Goal: Communication & Community: Ask a question

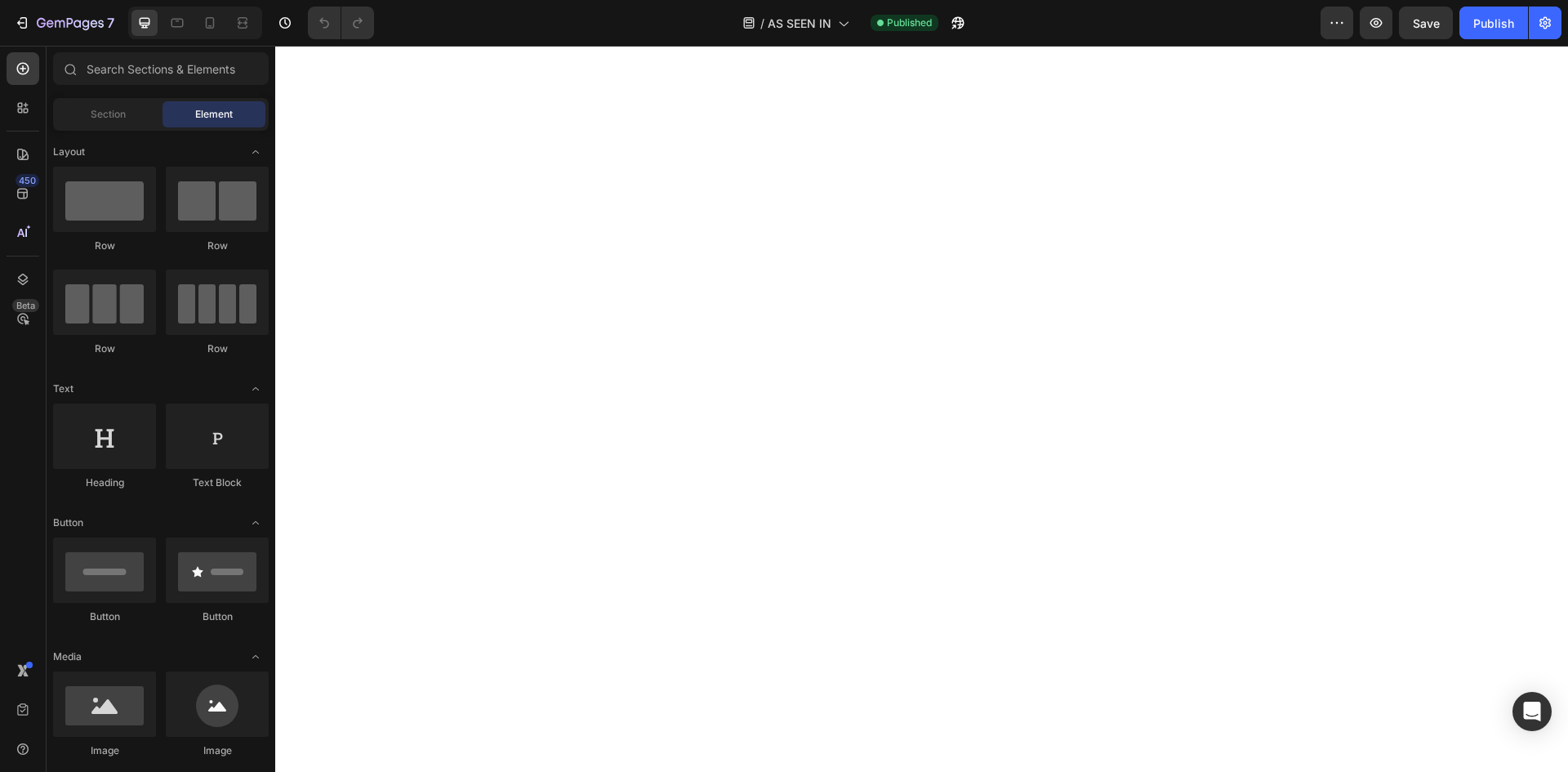
click at [781, 19] on div at bounding box center [784, 13] width 7 height 13
click at [782, 22] on span "AS SEEN IN" at bounding box center [799, 23] width 64 height 17
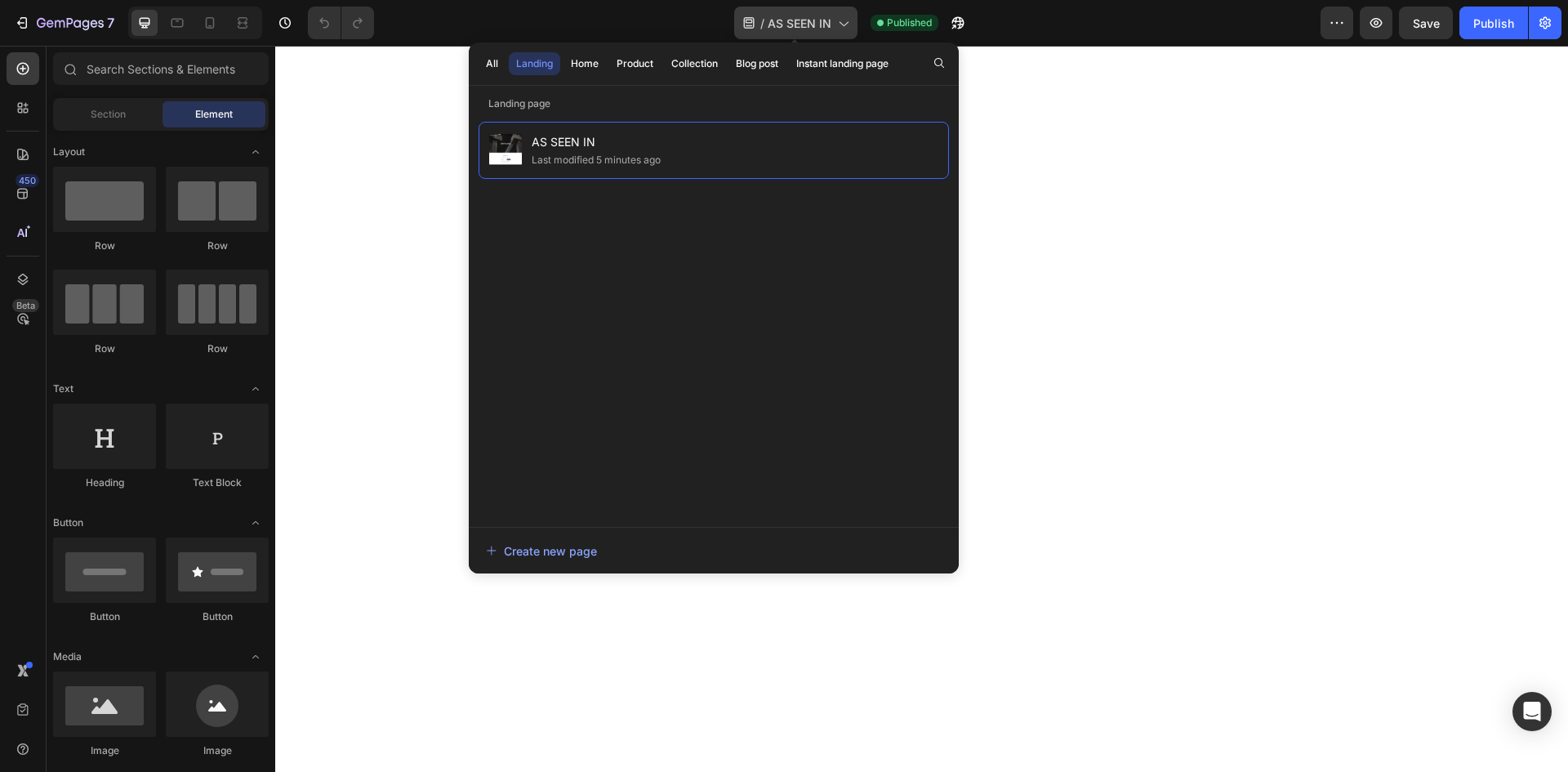
click at [746, 13] on div "/ AS SEEN IN" at bounding box center [796, 23] width 123 height 33
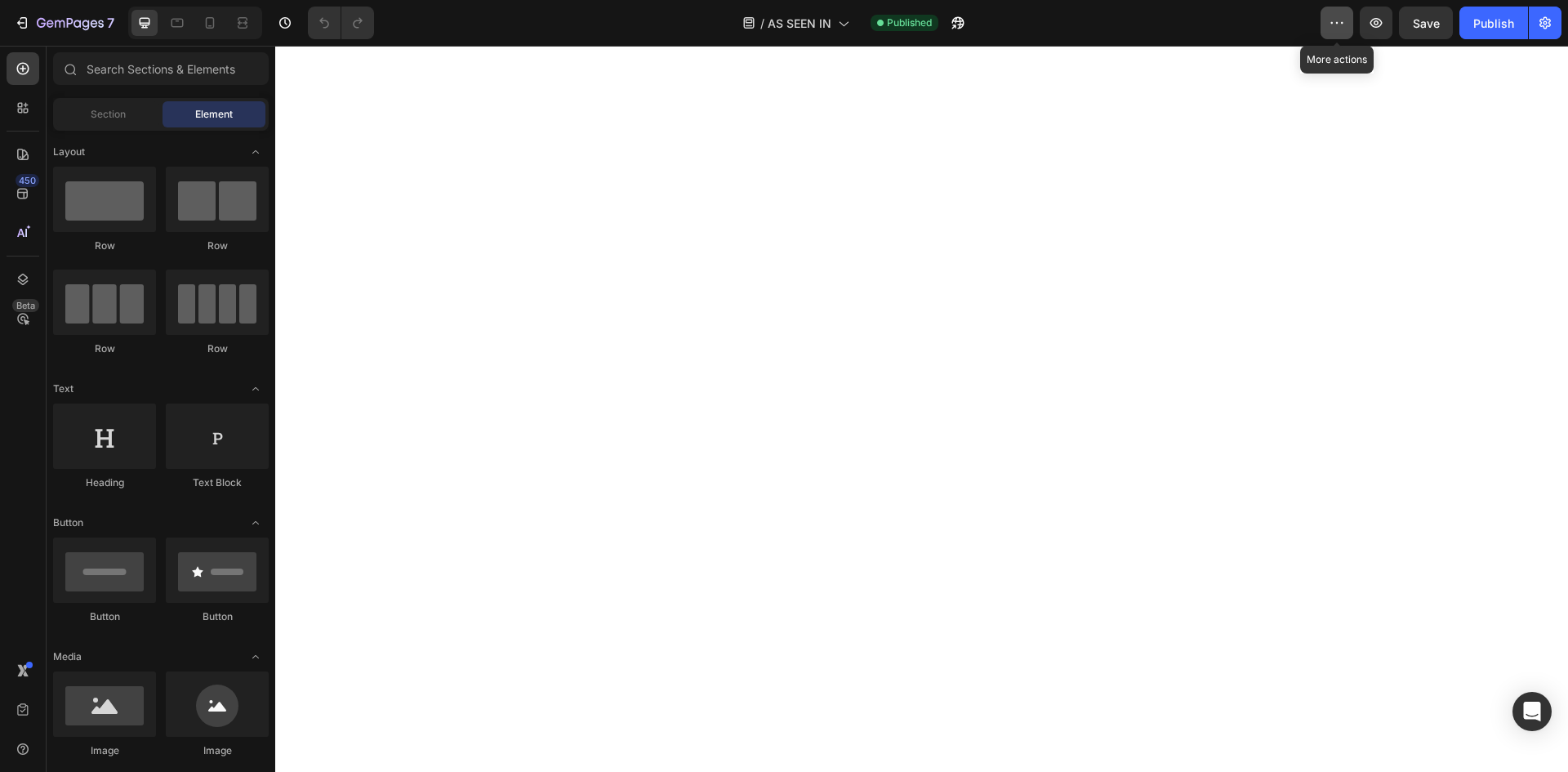
click at [1340, 15] on icon "button" at bounding box center [1337, 23] width 17 height 17
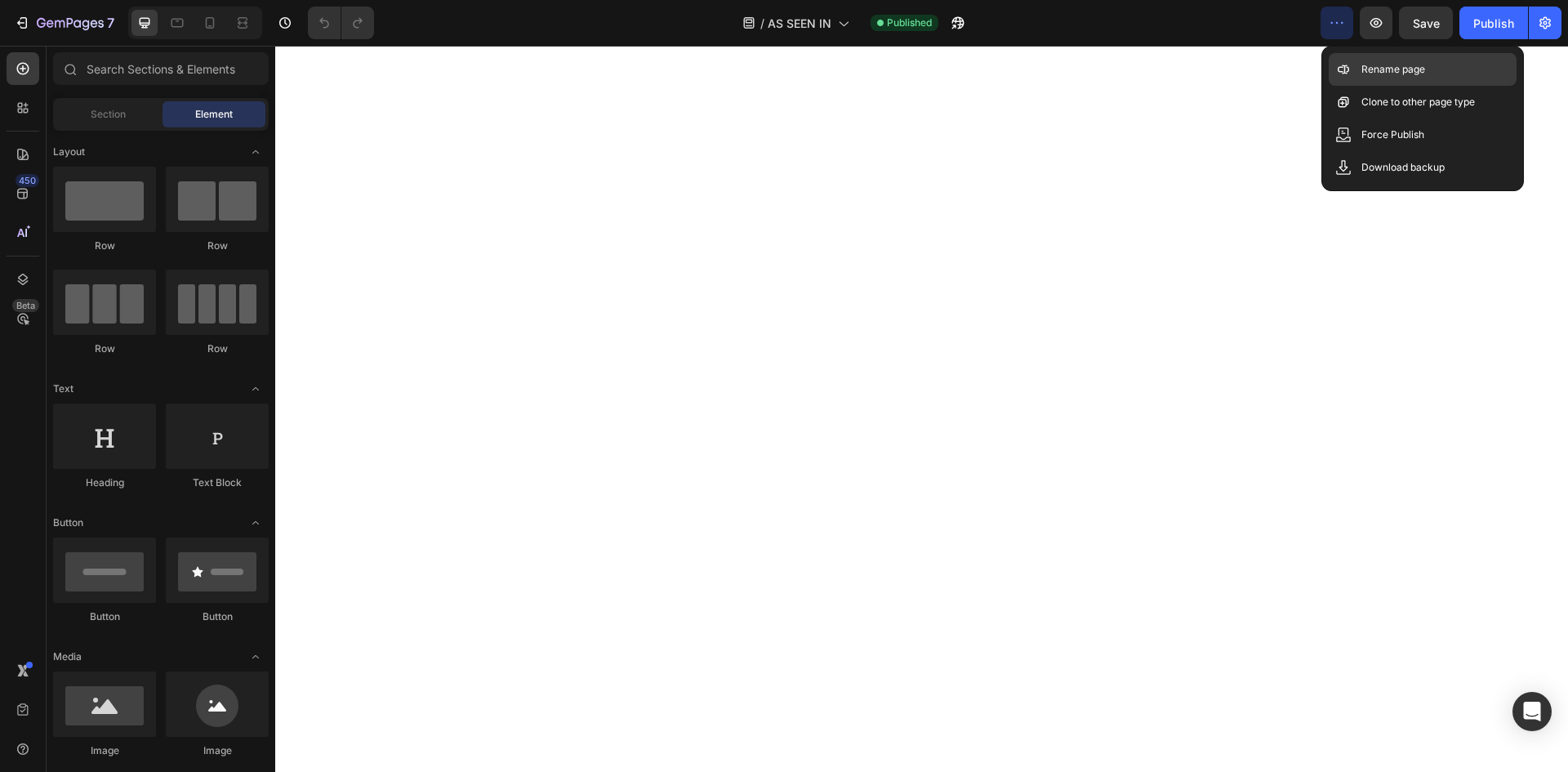
click at [1345, 67] on icon at bounding box center [1345, 69] width 6 height 9
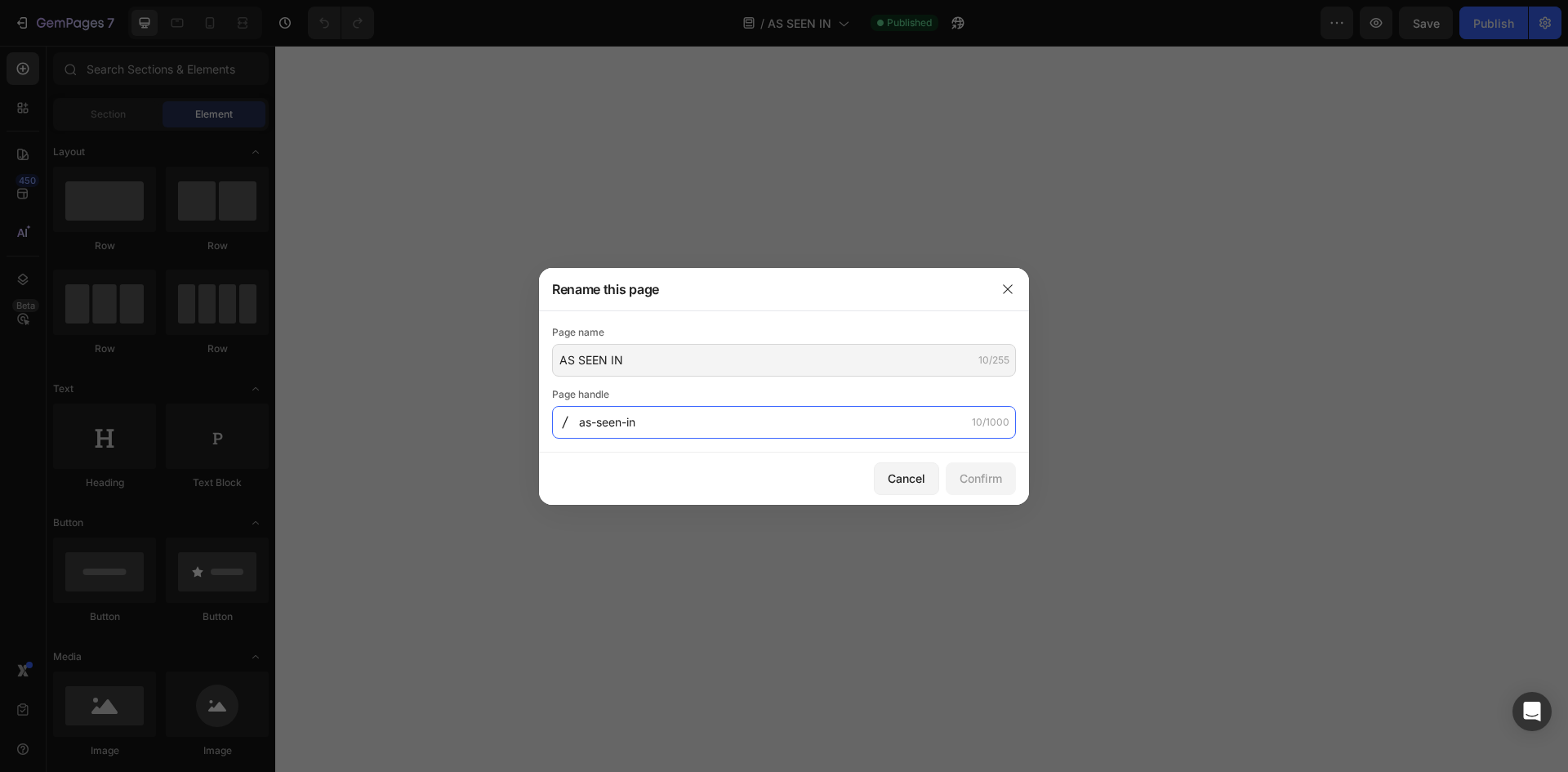
click at [786, 429] on input "as-seen-in" at bounding box center [784, 422] width 464 height 33
click at [895, 470] on div "Cancel" at bounding box center [906, 478] width 38 height 17
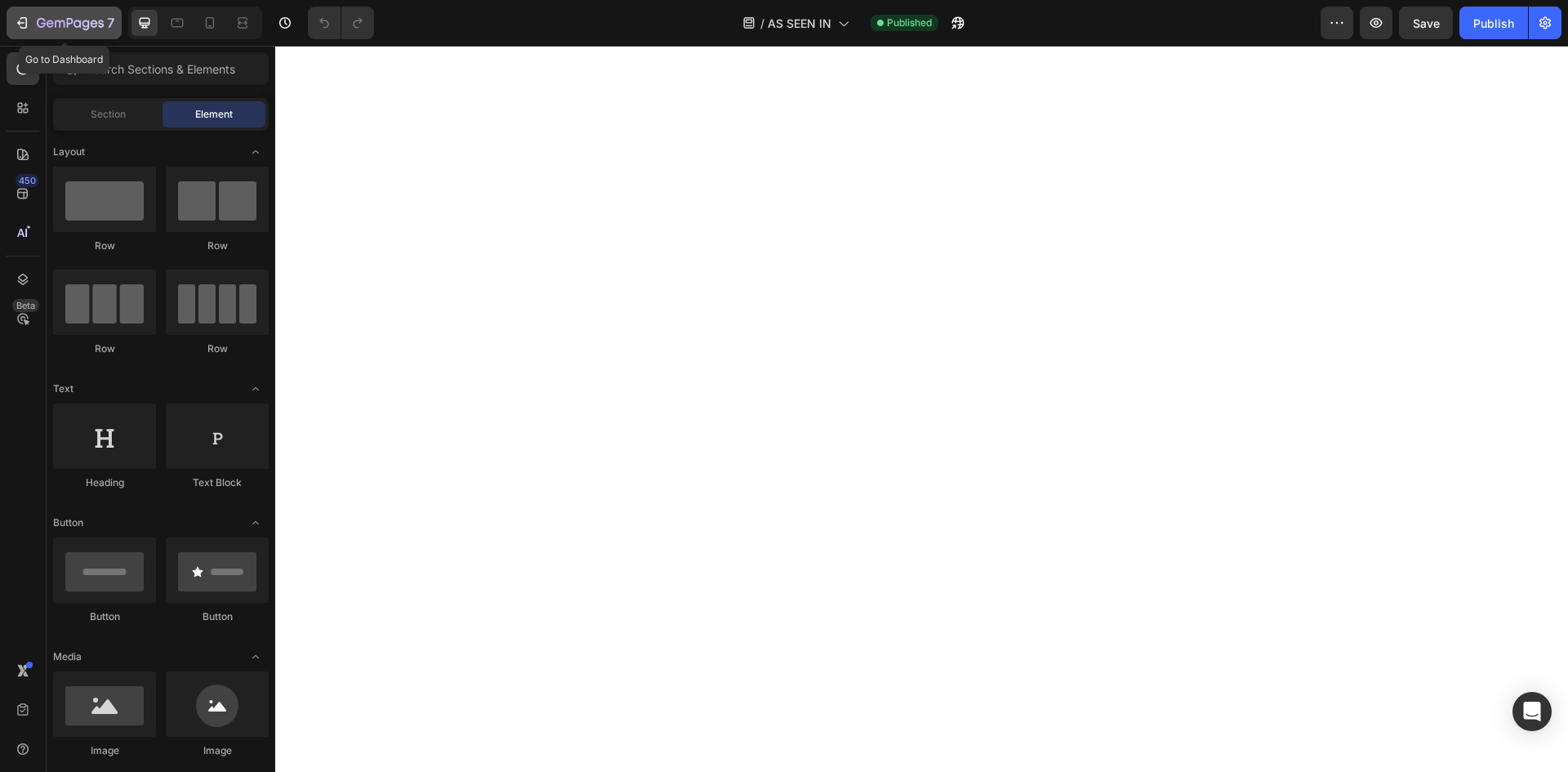
click at [24, 25] on icon "button" at bounding box center [22, 23] width 17 height 17
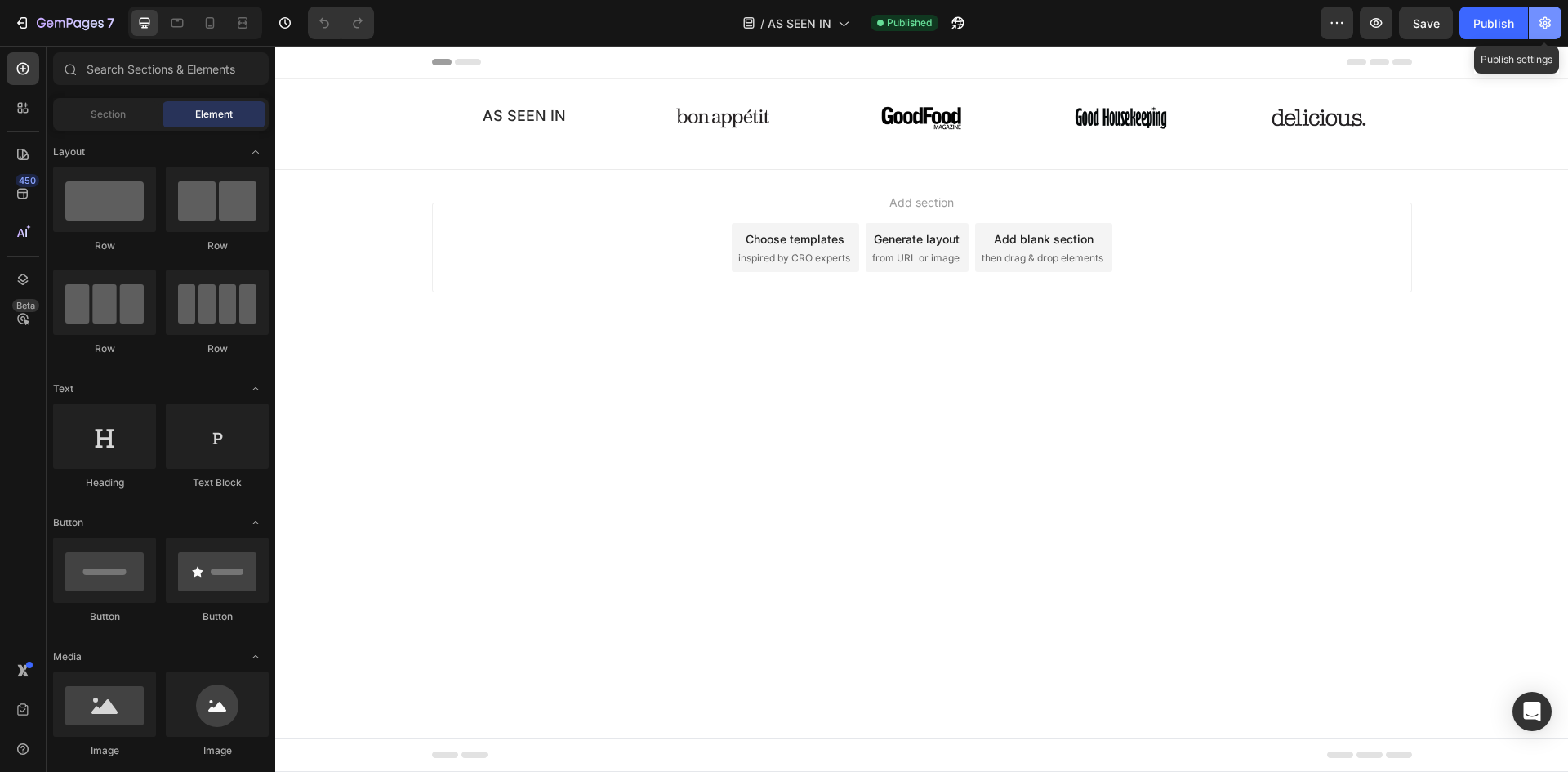
click at [1537, 20] on icon "button" at bounding box center [1545, 23] width 17 height 17
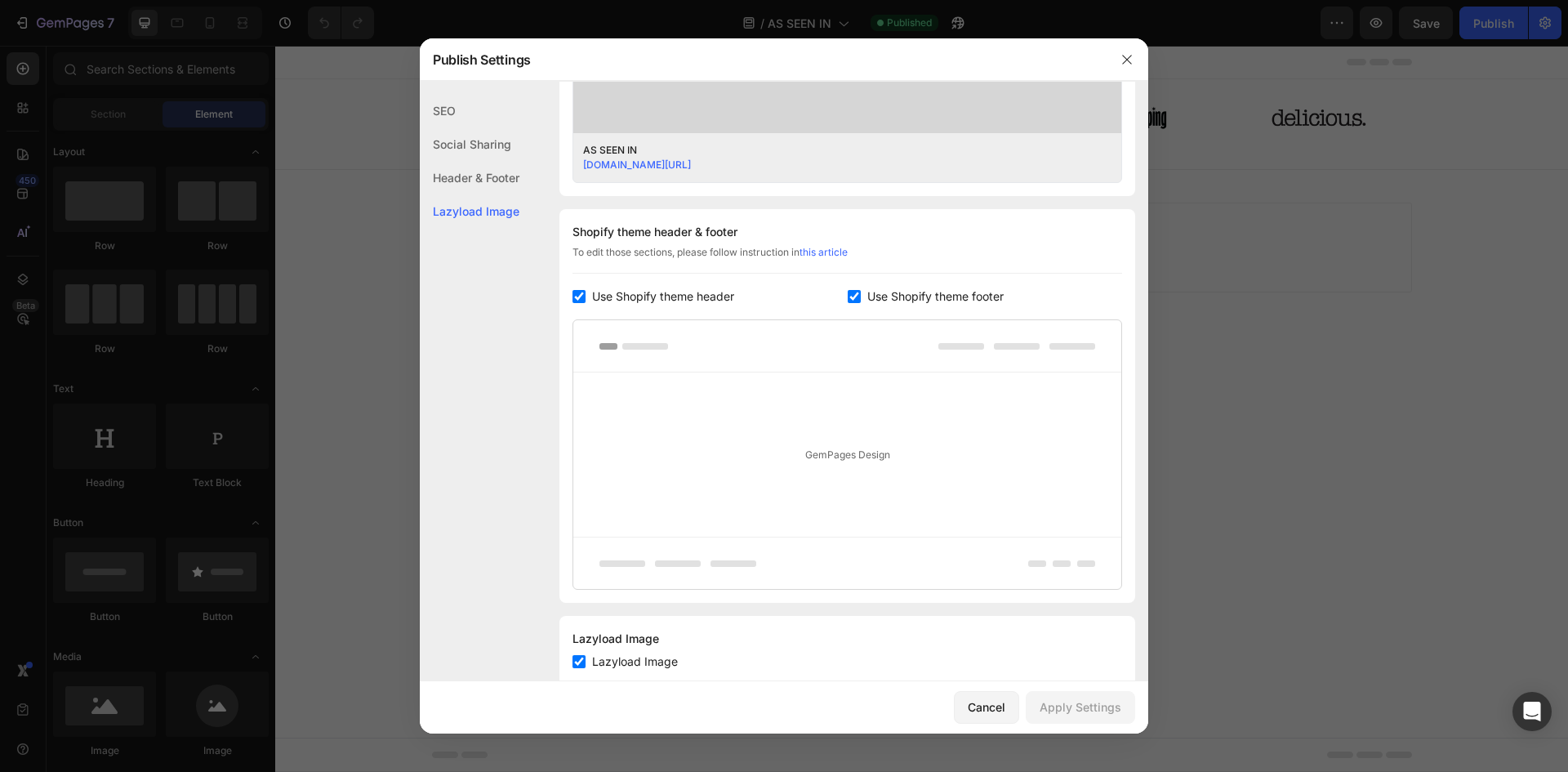
scroll to position [696, 0]
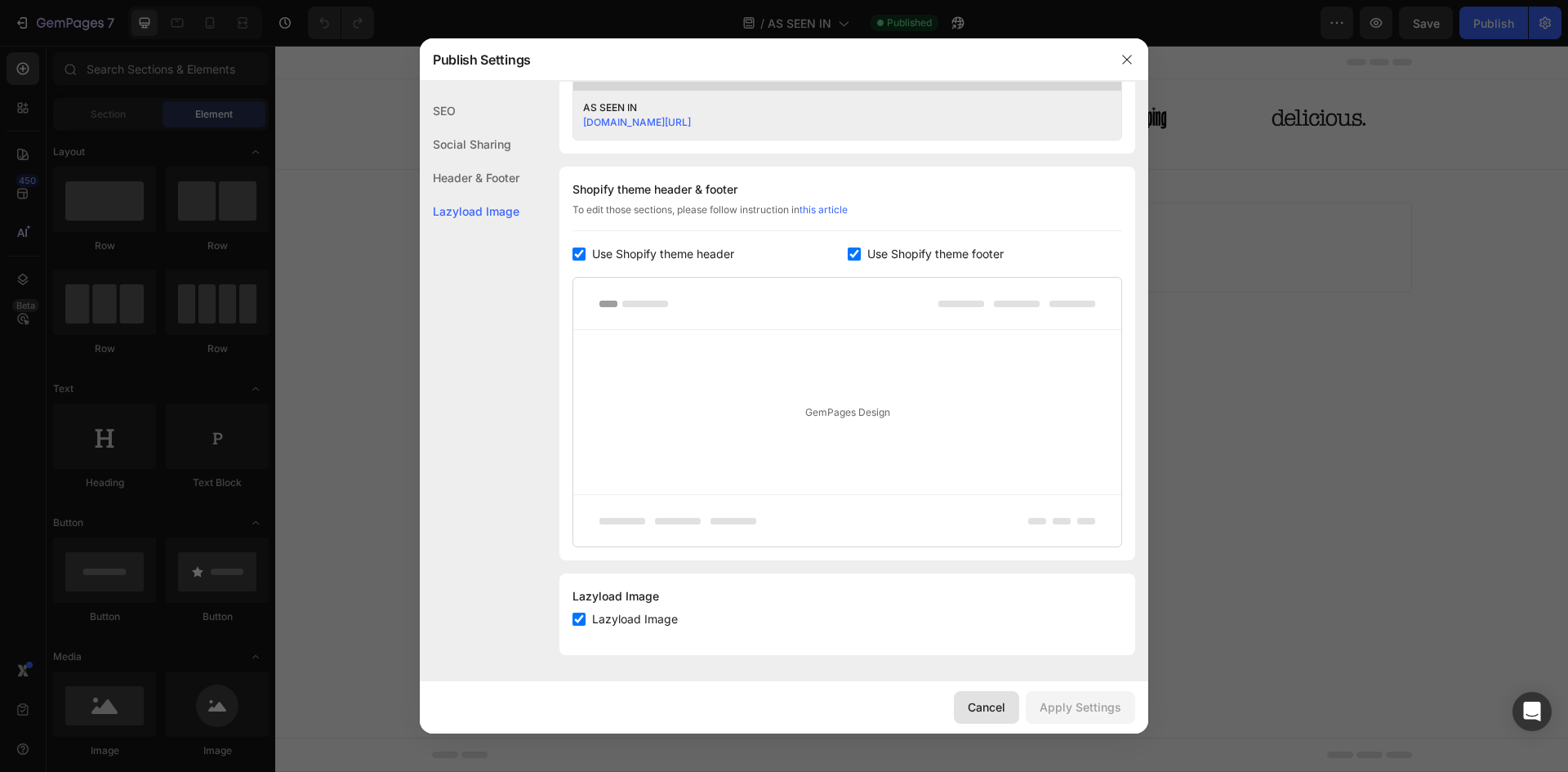
click at [990, 717] on button "Cancel" at bounding box center [986, 707] width 65 height 33
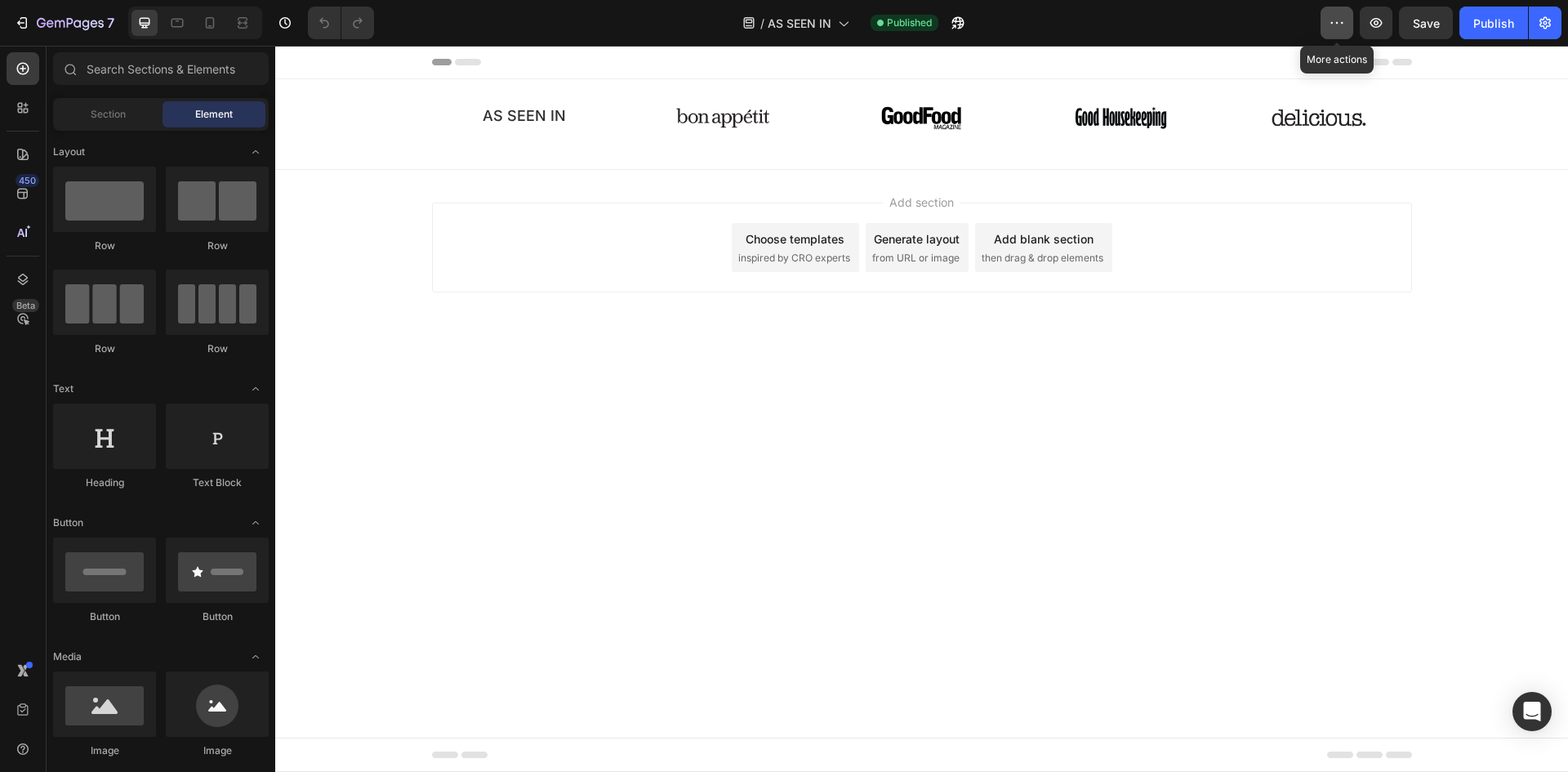
click at [1348, 15] on button "button" at bounding box center [1336, 23] width 33 height 33
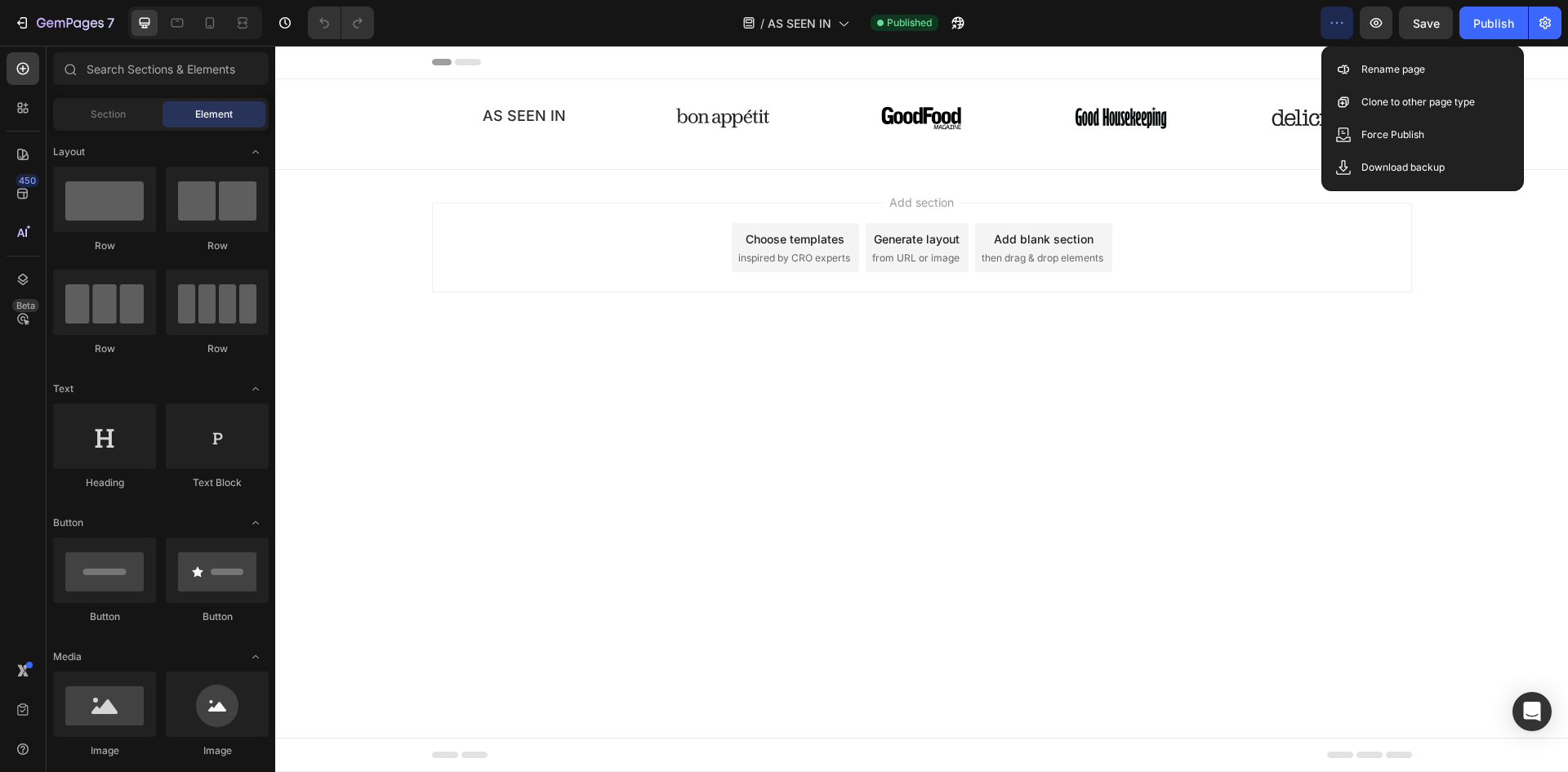
click at [1154, 28] on div "/ AS SEEN IN Published" at bounding box center [853, 23] width 933 height 33
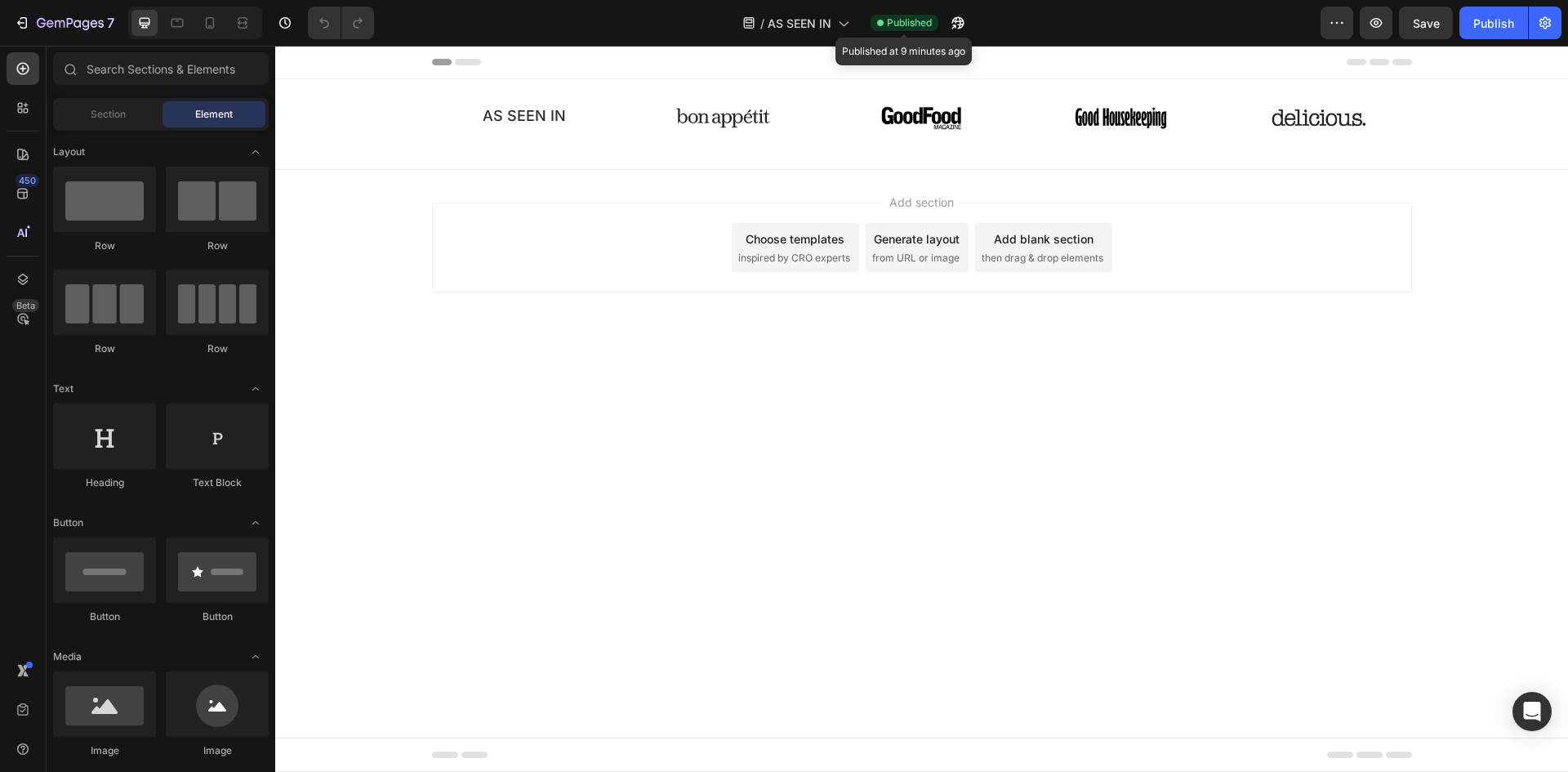
click at [918, 18] on span "Published" at bounding box center [908, 23] width 44 height 15
click at [795, 26] on span "AS SEEN IN" at bounding box center [799, 23] width 64 height 17
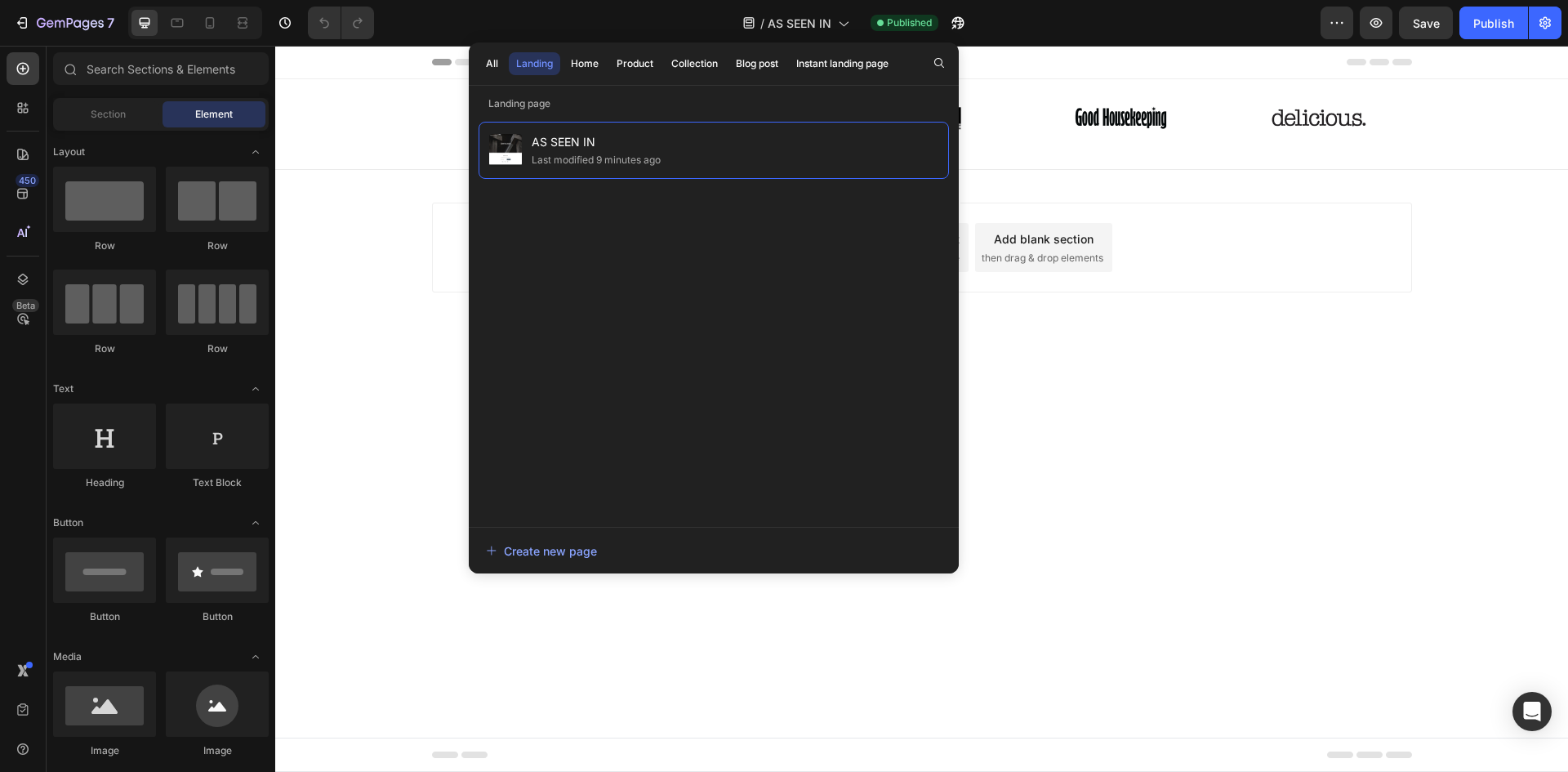
click at [1240, 490] on body "Header AS SEEN IN Heading Image Image Image Image Row Row Section 1 Root Start …" at bounding box center [921, 408] width 1293 height 726
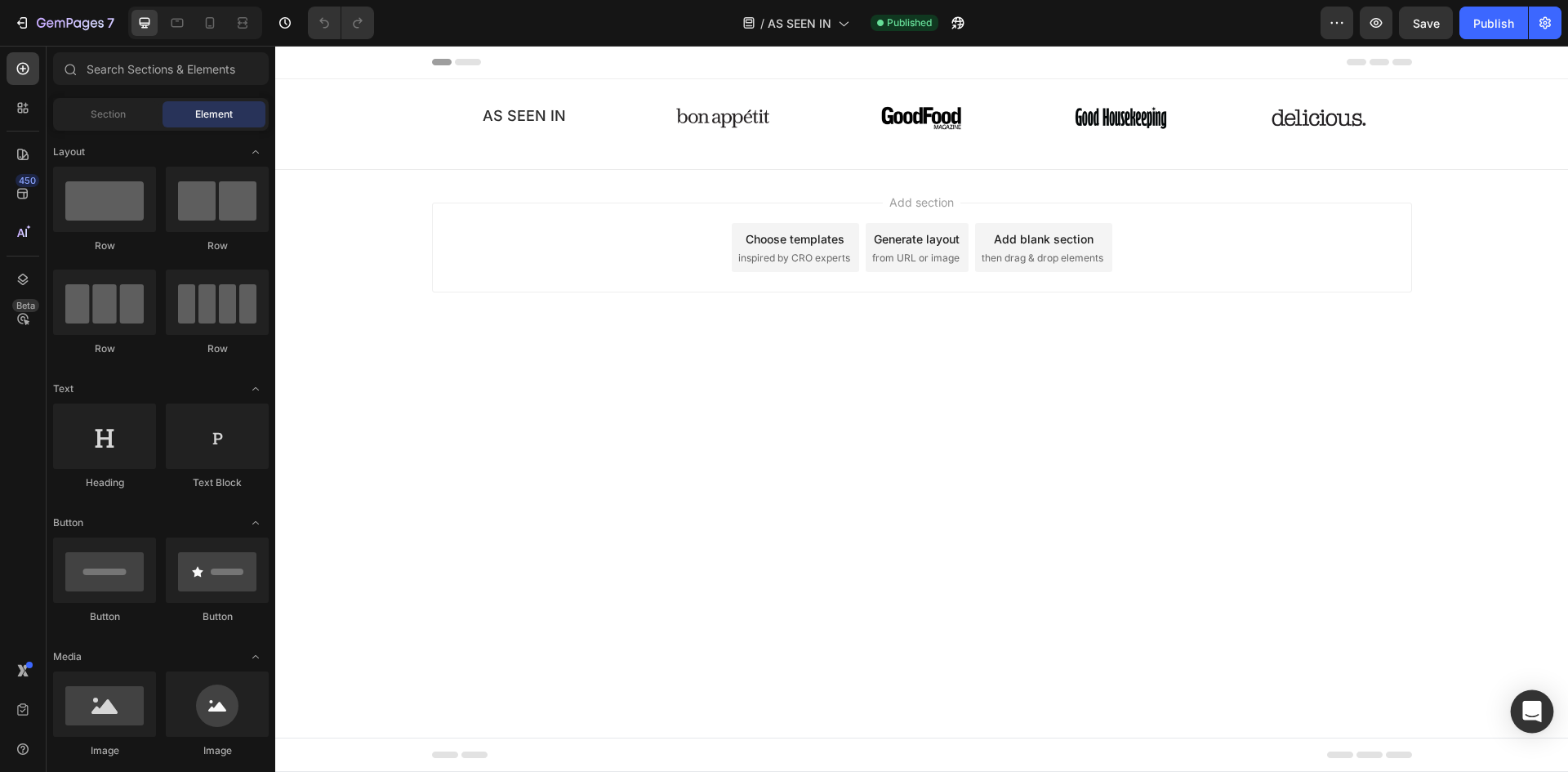
click at [1524, 718] on icon "Open Intercom Messenger" at bounding box center [1532, 712] width 22 height 22
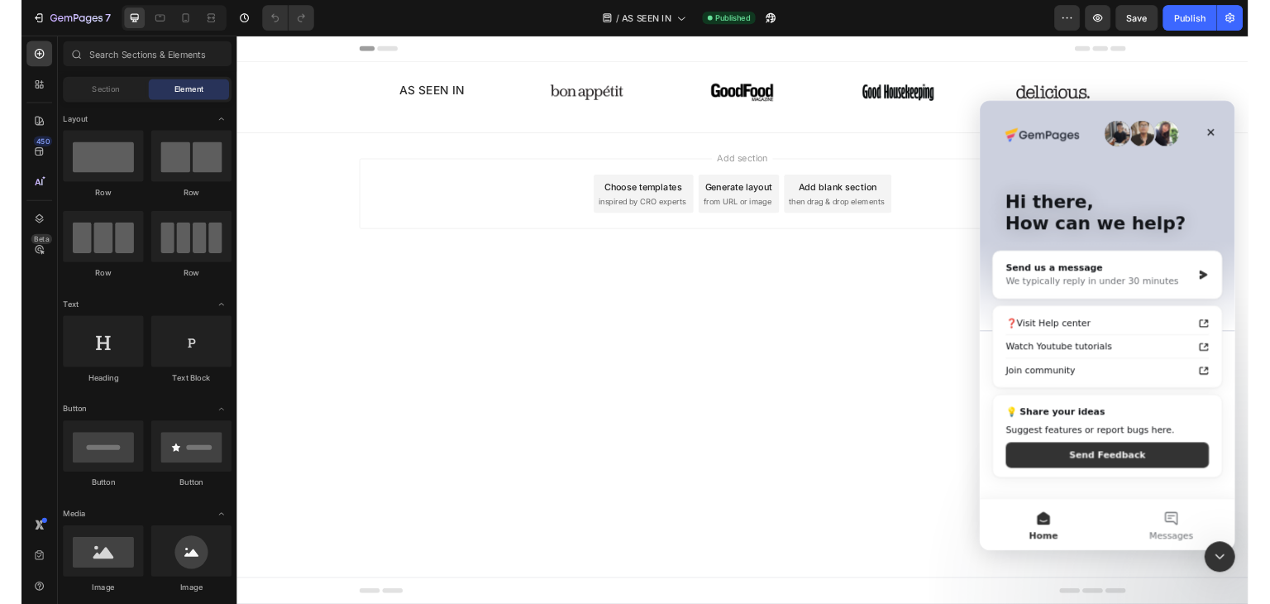
scroll to position [0, 0]
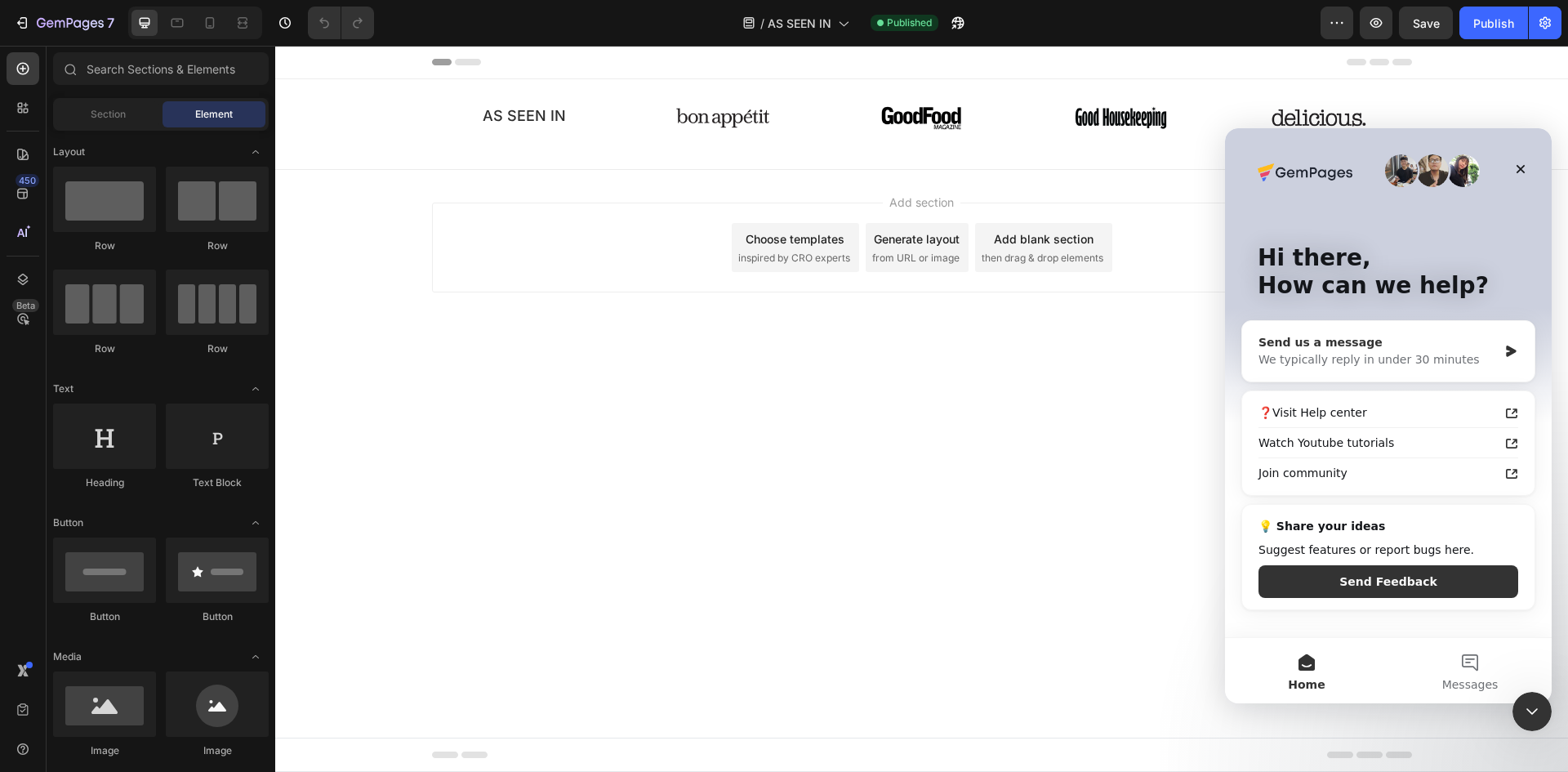
click at [1386, 351] on div "We typically reply in under 30 minutes" at bounding box center [1377, 359] width 239 height 17
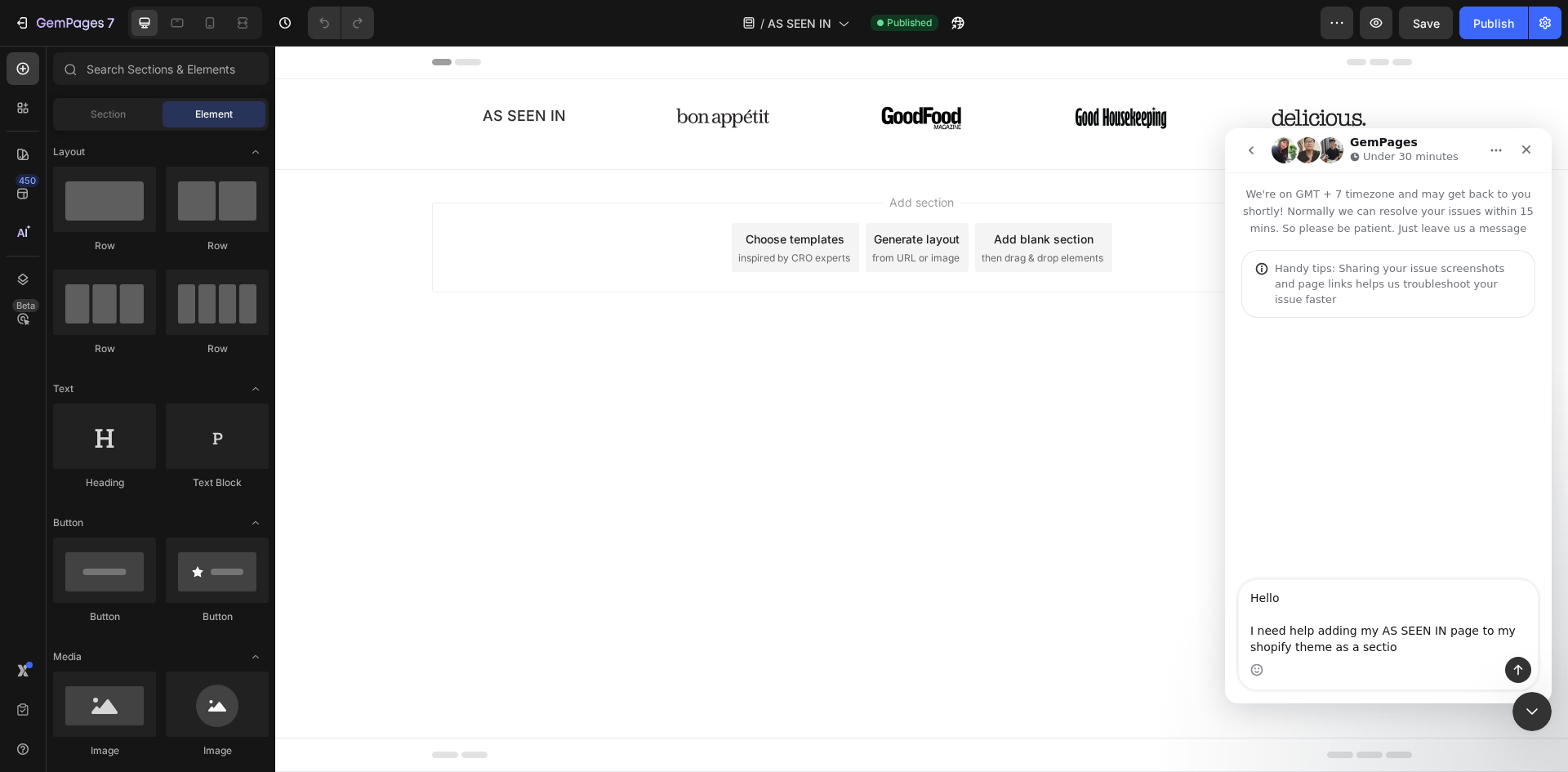
type textarea "Hello I need help adding my AS SEEN IN page to my shopify theme as a section"
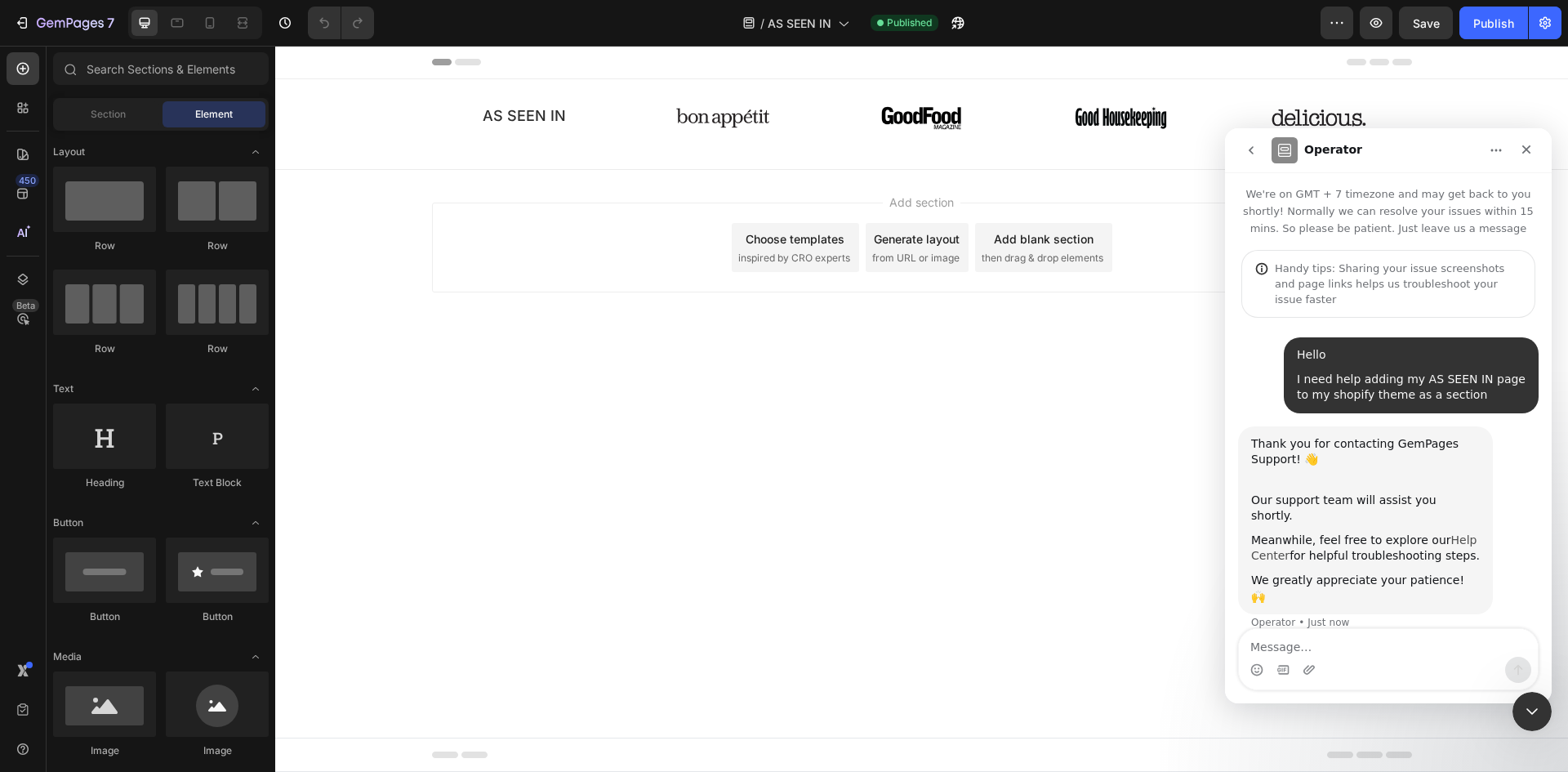
click at [1276, 533] on link "Help Center" at bounding box center [1364, 548] width 225 height 30
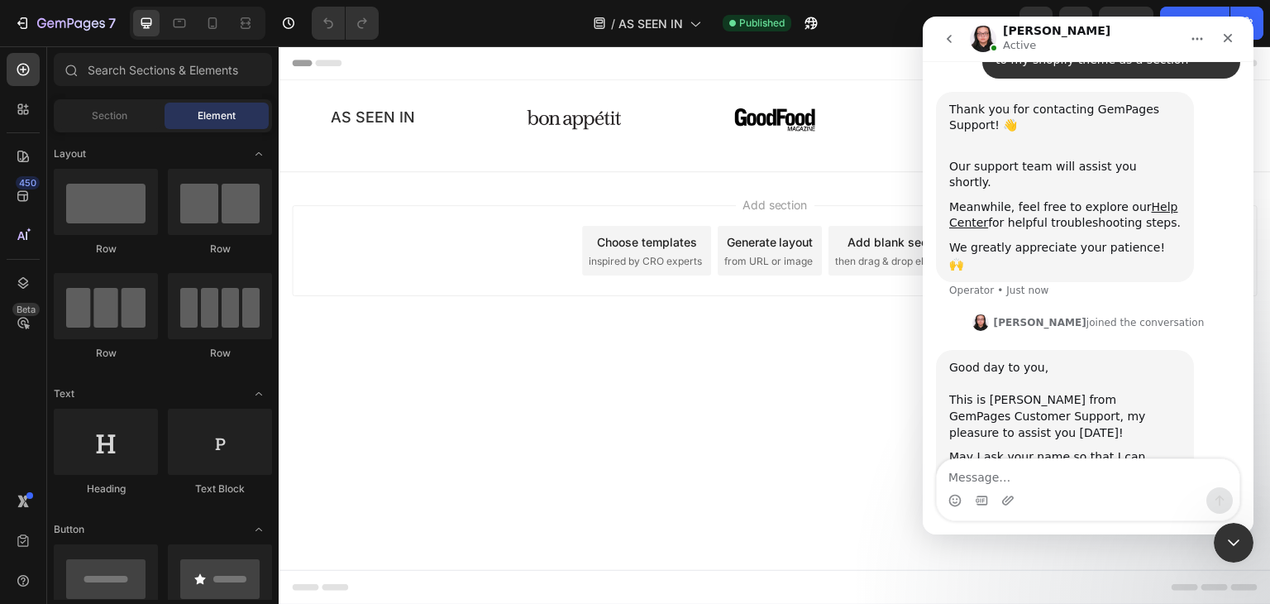
scroll to position [229, 0]
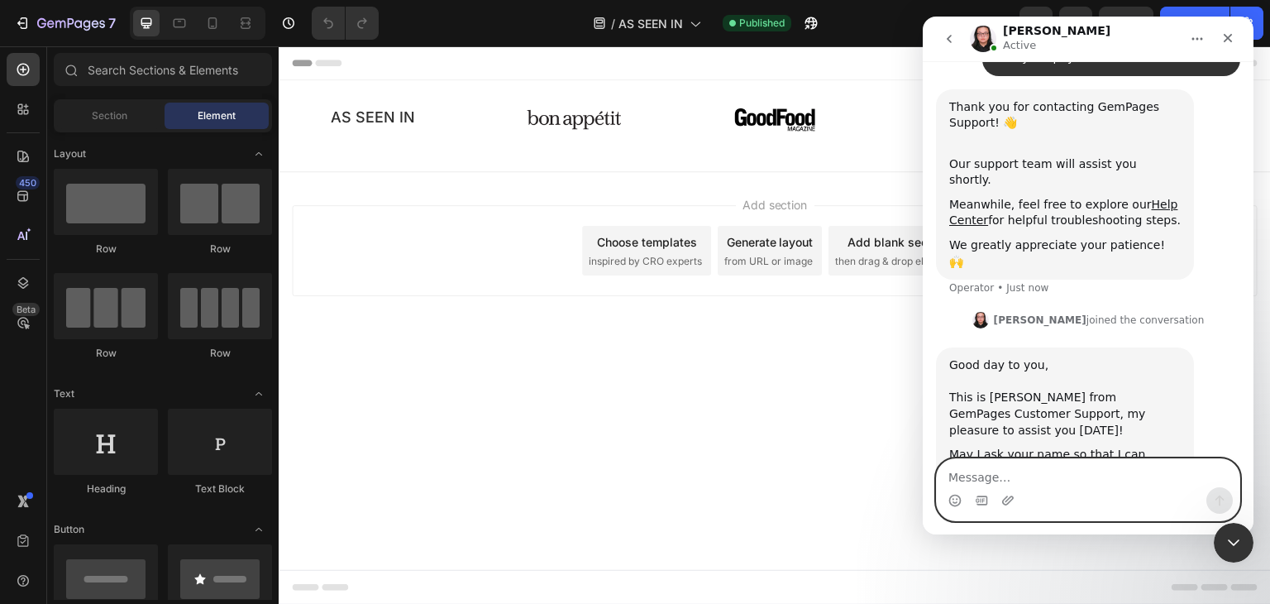
click at [1075, 485] on textarea "Message…" at bounding box center [1088, 473] width 303 height 28
type textarea "my name is [PERSON_NAME]"
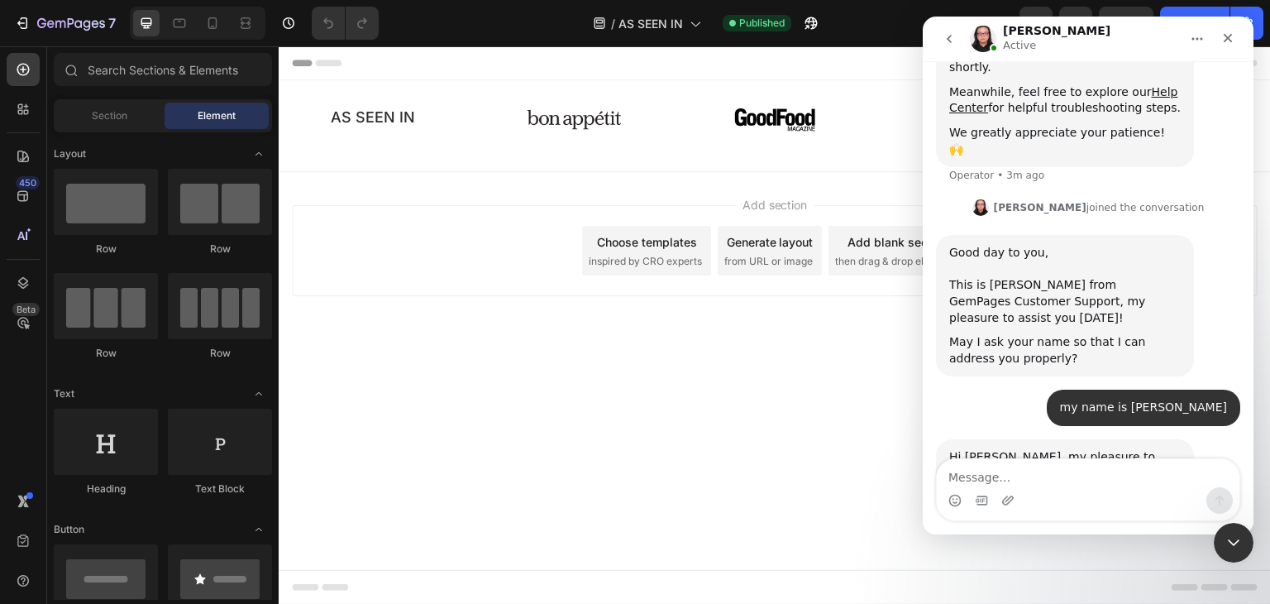
scroll to position [376, 0]
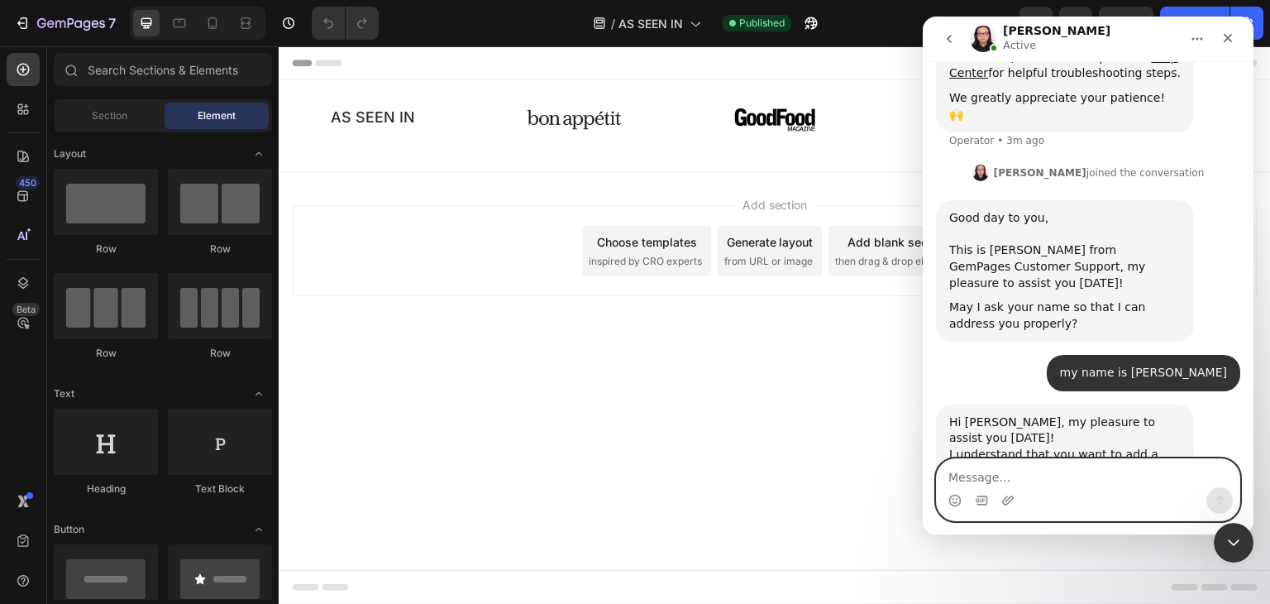
click at [1038, 468] on textarea "Message…" at bounding box center [1088, 473] width 303 height 28
type textarea "o"
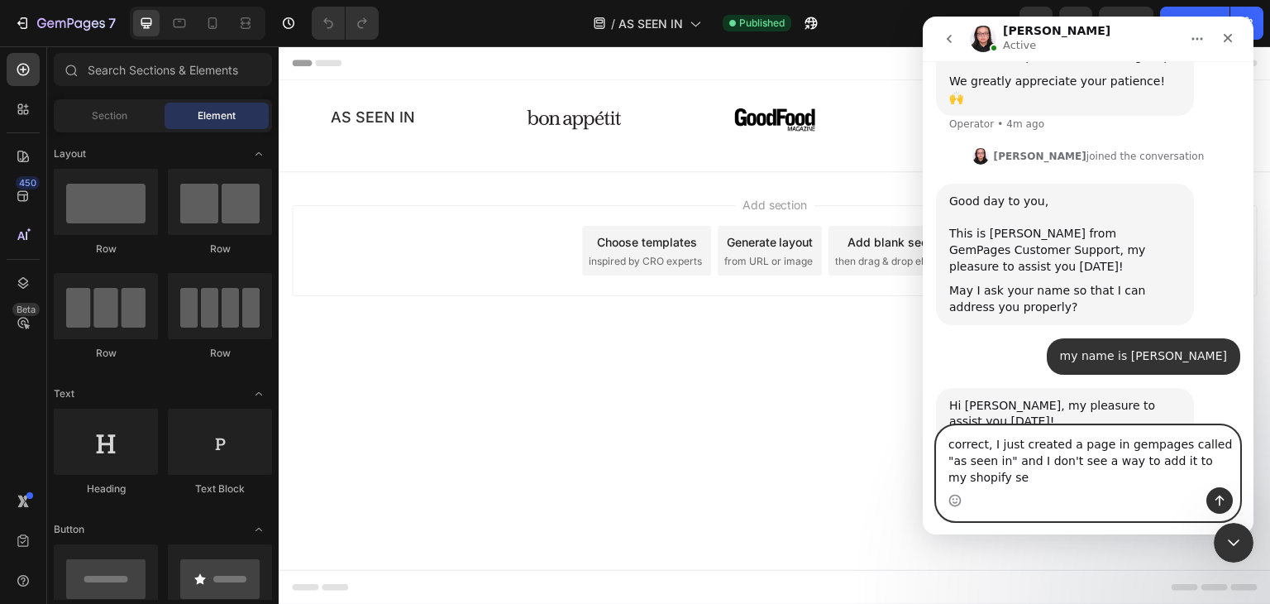
scroll to position [409, 0]
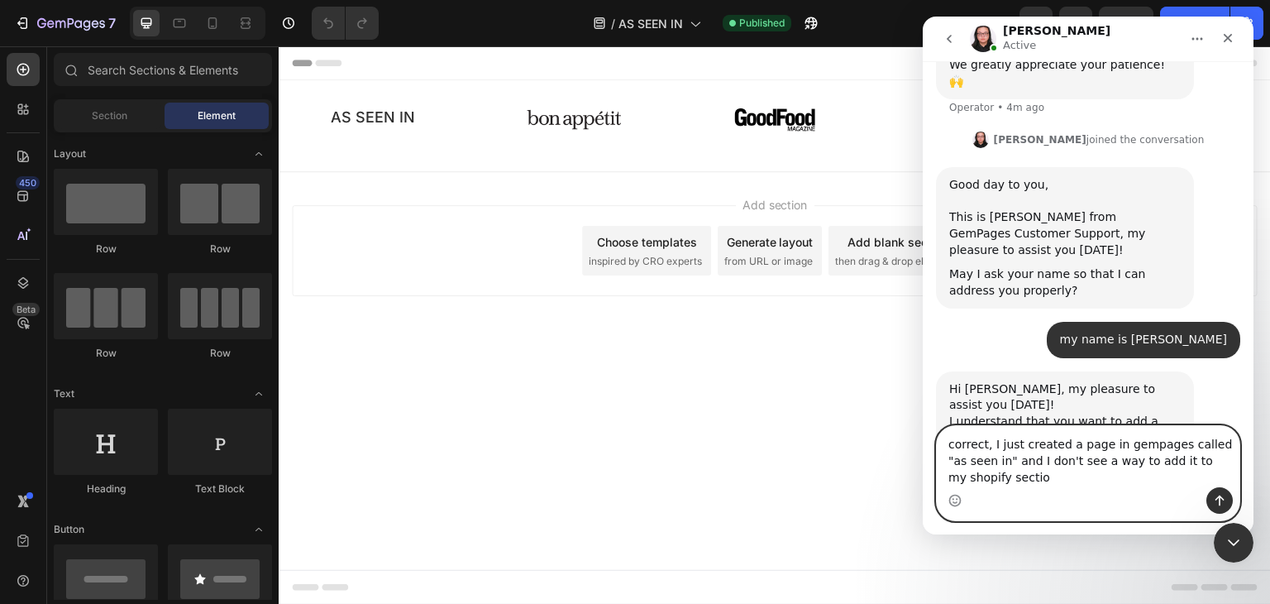
type textarea "correct, I just created a page in gempages called "as seen in" and I don't see …"
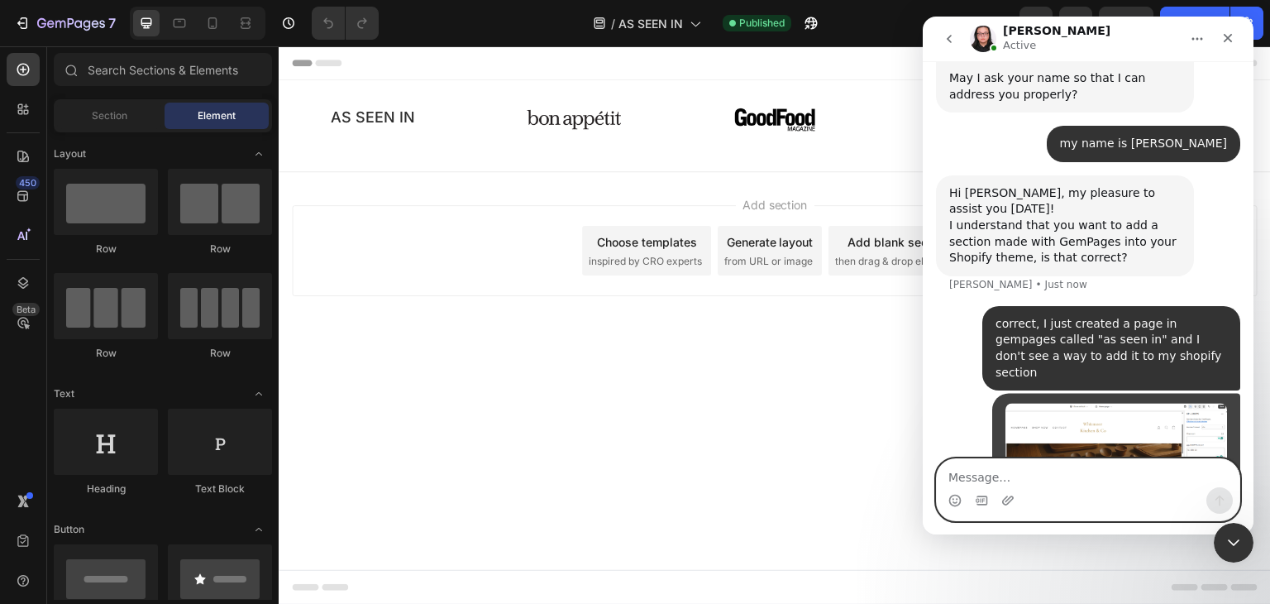
scroll to position [606, 0]
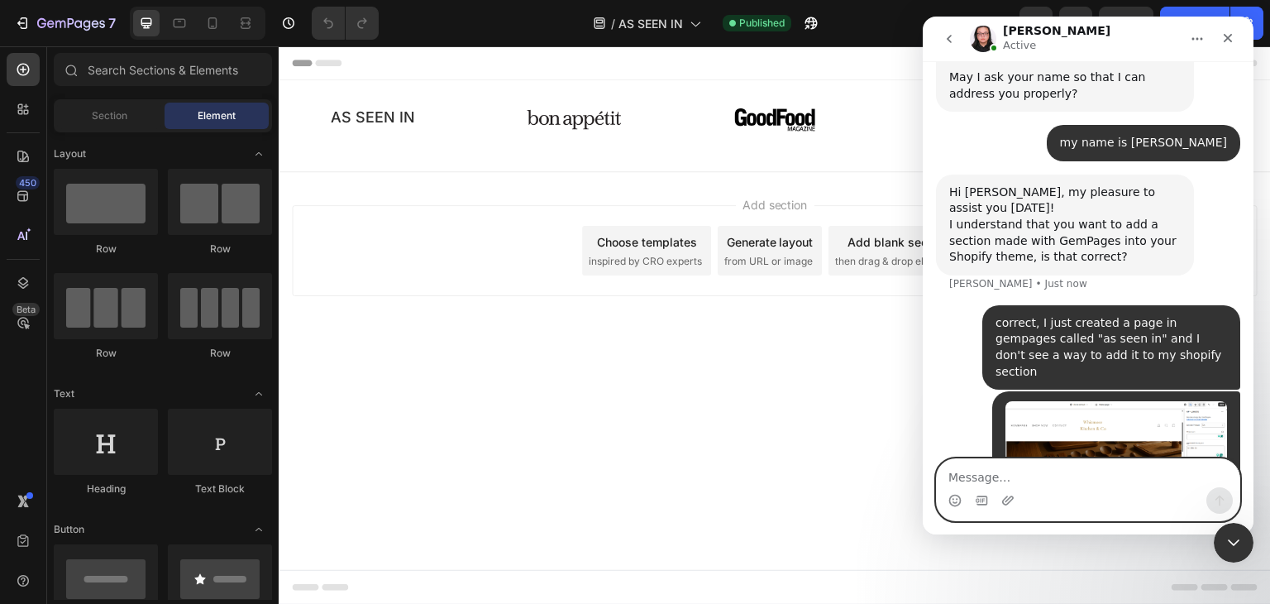
click at [978, 481] on textarea "Message…" at bounding box center [1088, 473] width 303 height 28
type textarea "it is not pulling correctly"
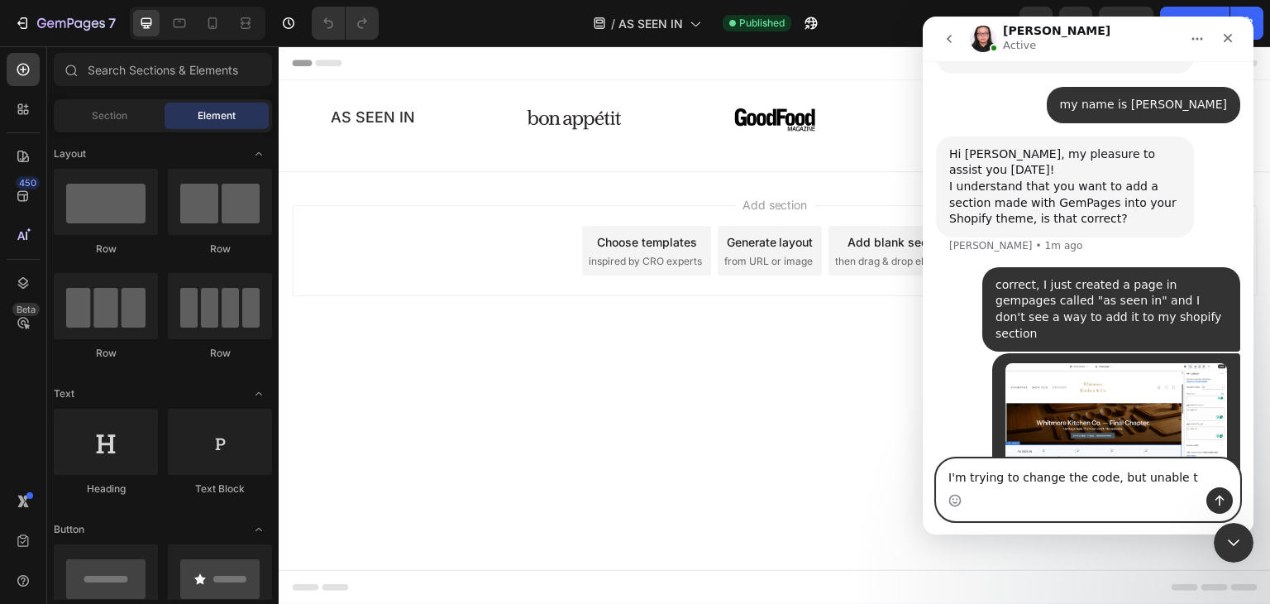
type textarea "I'm trying to change the code, but unable to"
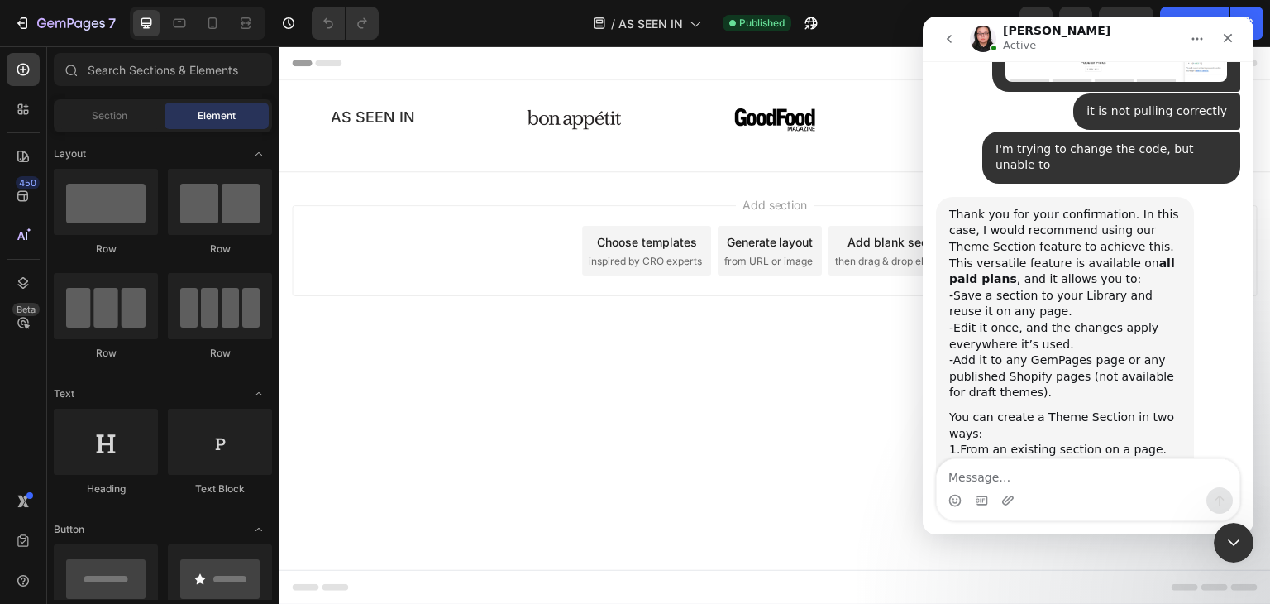
scroll to position [1013, 0]
